Goal: Task Accomplishment & Management: Use online tool/utility

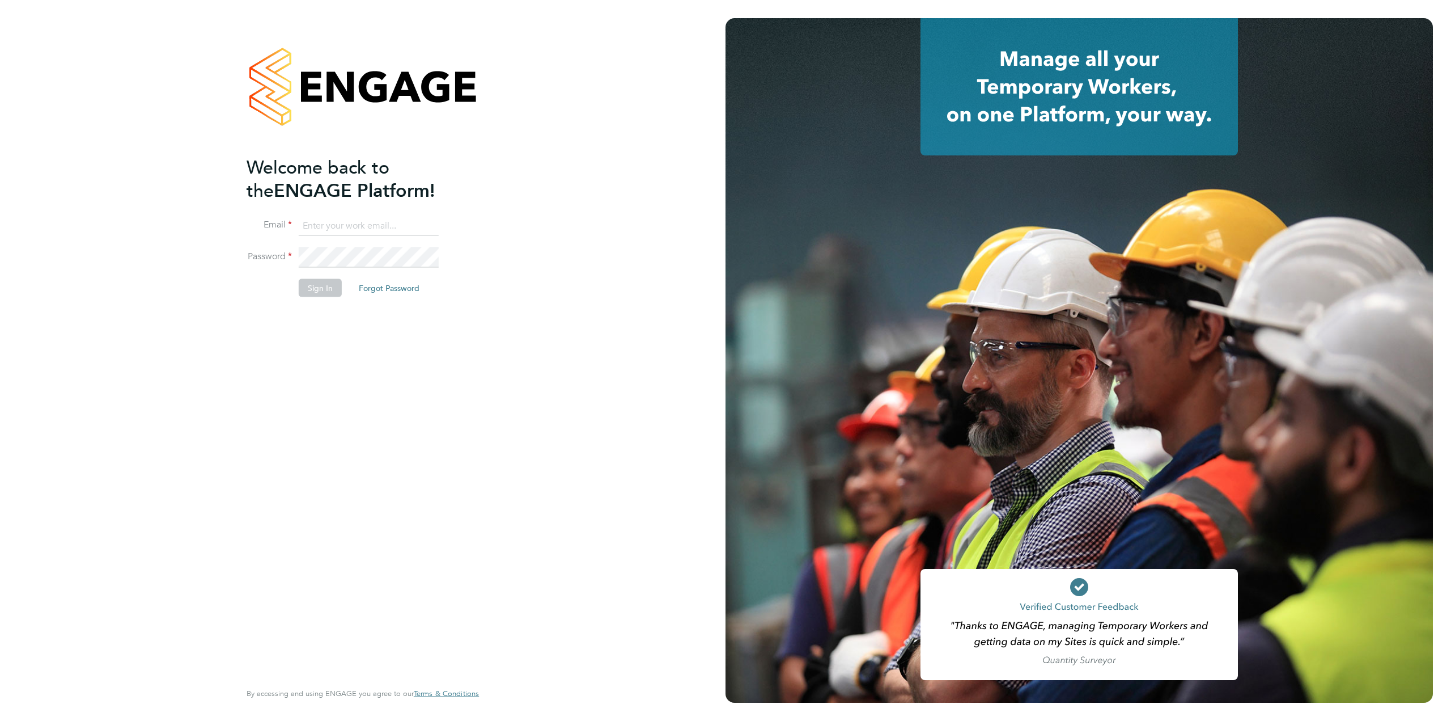
type input "rharris@psrsolutions.co.uk"
click at [330, 286] on button "Sign In" at bounding box center [320, 288] width 43 height 18
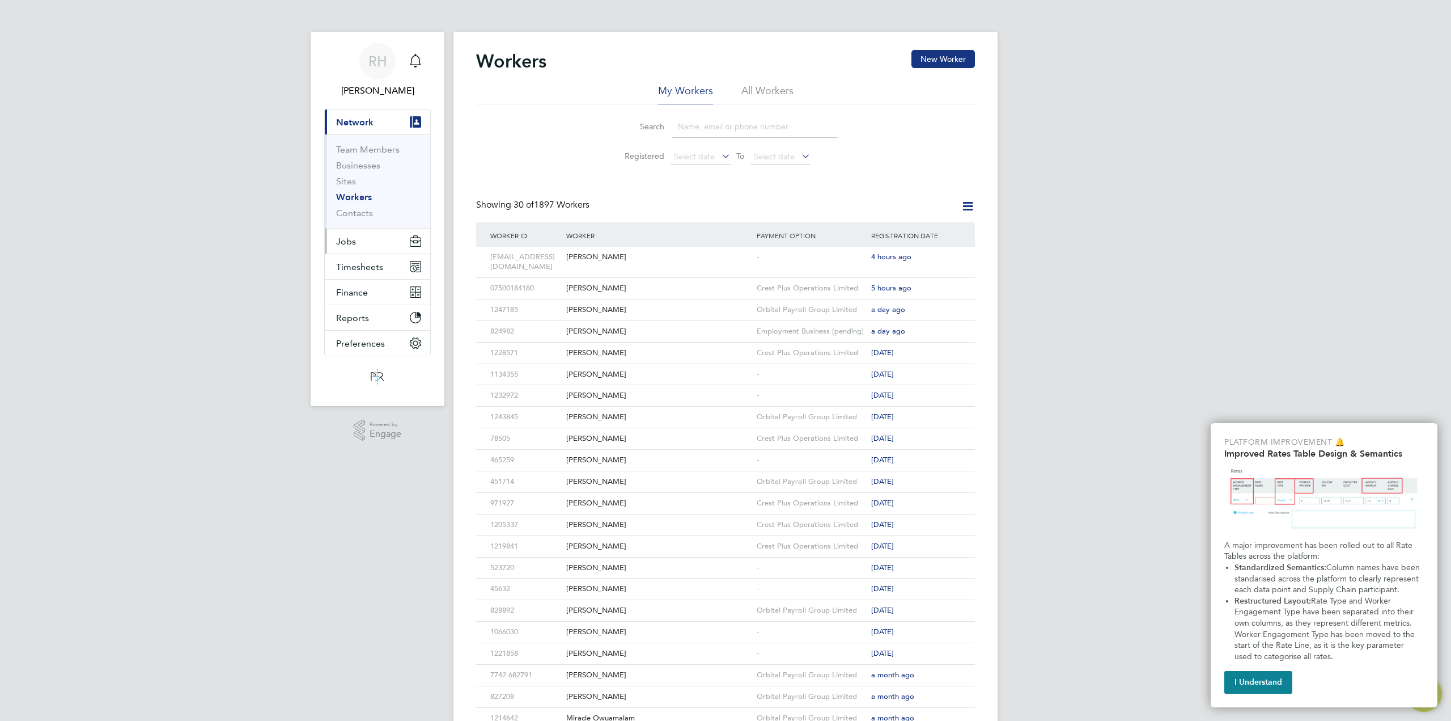
click at [363, 244] on button "Jobs" at bounding box center [377, 240] width 105 height 25
click at [371, 207] on link "Placements" at bounding box center [359, 206] width 47 height 11
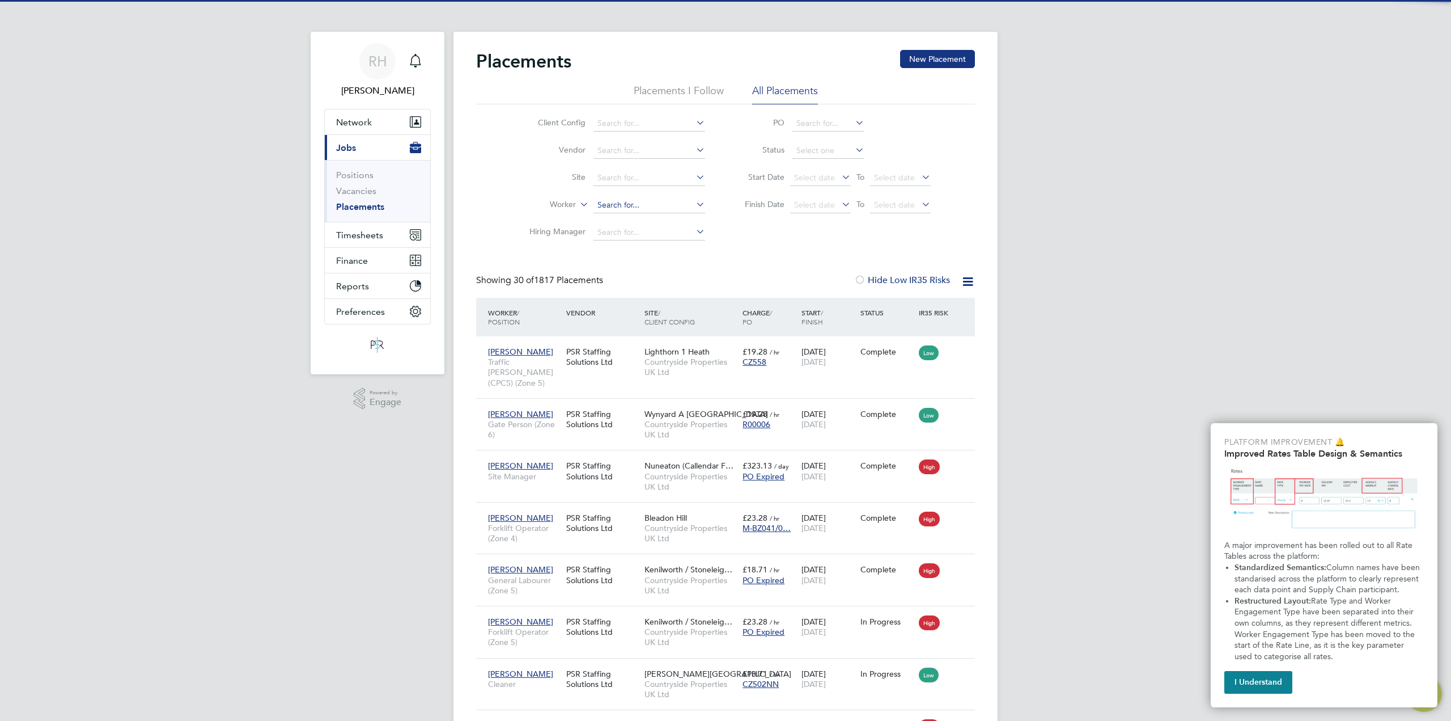
click at [657, 204] on input at bounding box center [650, 205] width 112 height 16
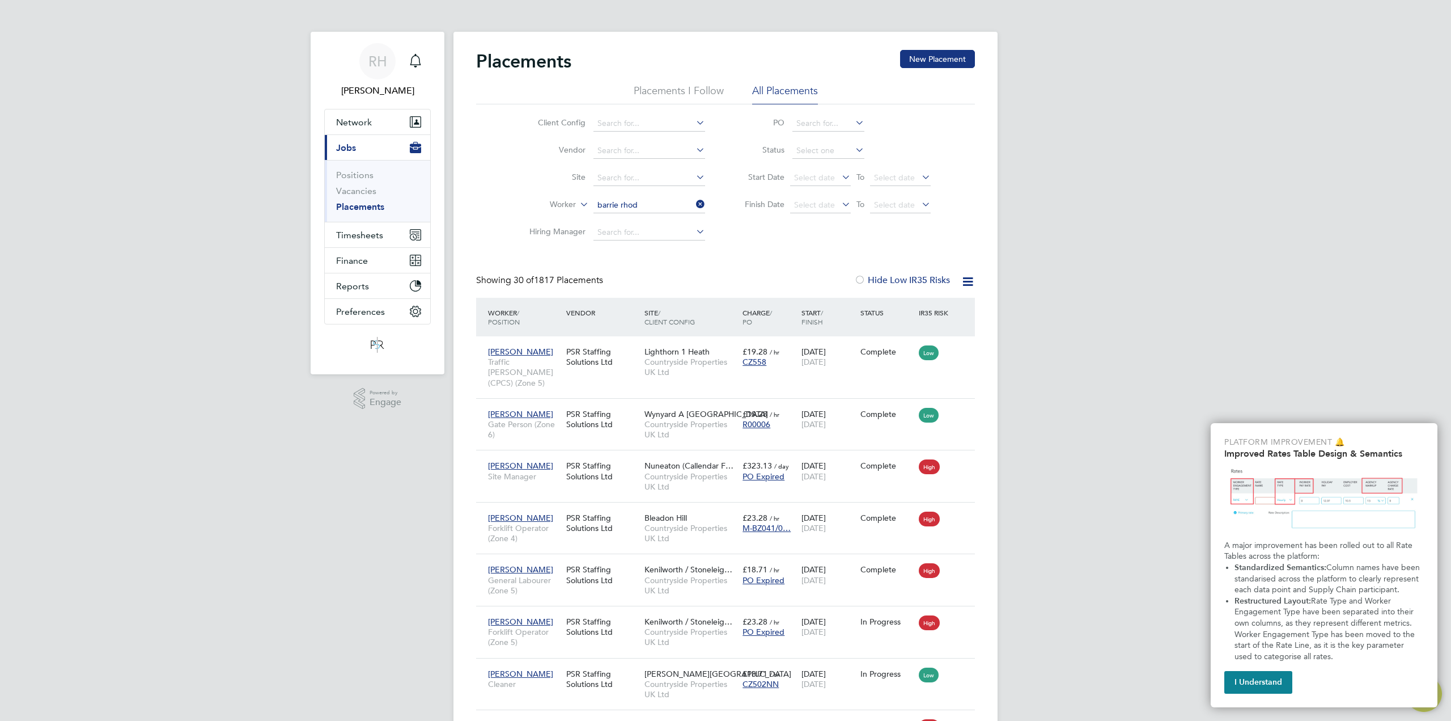
click at [636, 213] on li "[PERSON_NAME] es" at bounding box center [655, 220] width 124 height 15
type input "[PERSON_NAME]"
